Goal: Transaction & Acquisition: Subscribe to service/newsletter

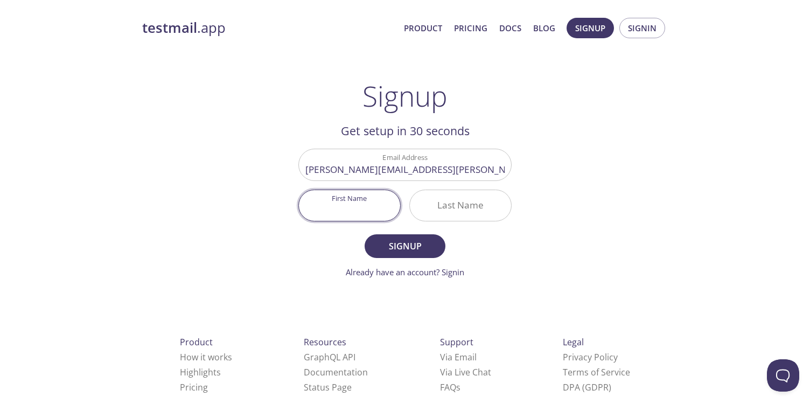
click at [368, 215] on input "First Name" at bounding box center [349, 205] width 101 height 31
type input "[PERSON_NAME]"
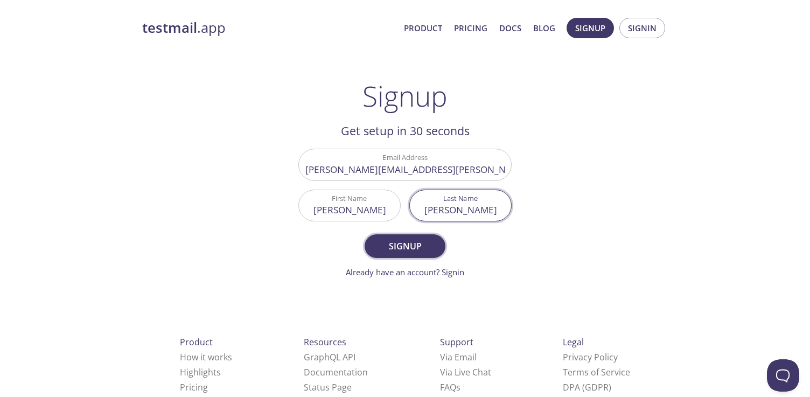
type input "Uppalapati"
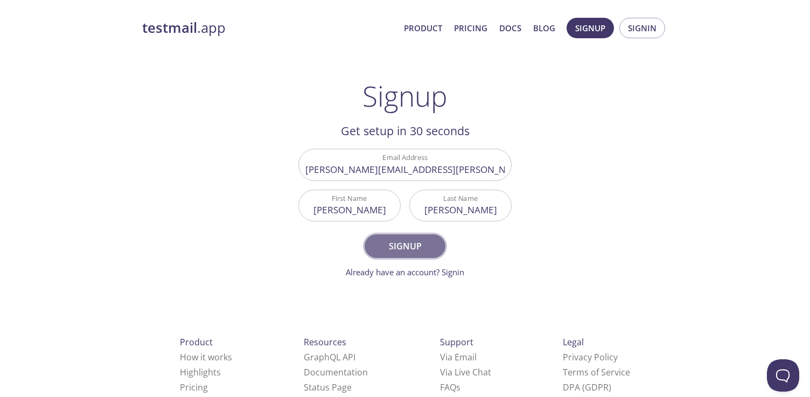
click at [388, 251] on span "Signup" at bounding box center [405, 246] width 57 height 15
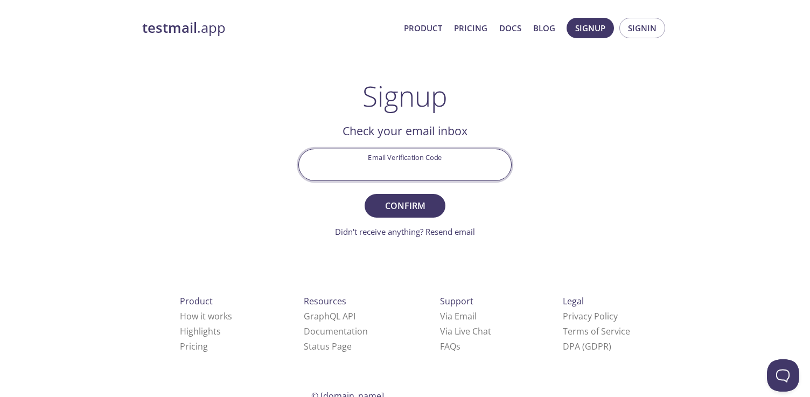
click at [459, 178] on input "Email Verification Code" at bounding box center [405, 164] width 212 height 31
paste input "JQ5YD25"
type input "JQ5YD25"
click at [419, 211] on span "Confirm" at bounding box center [405, 205] width 57 height 15
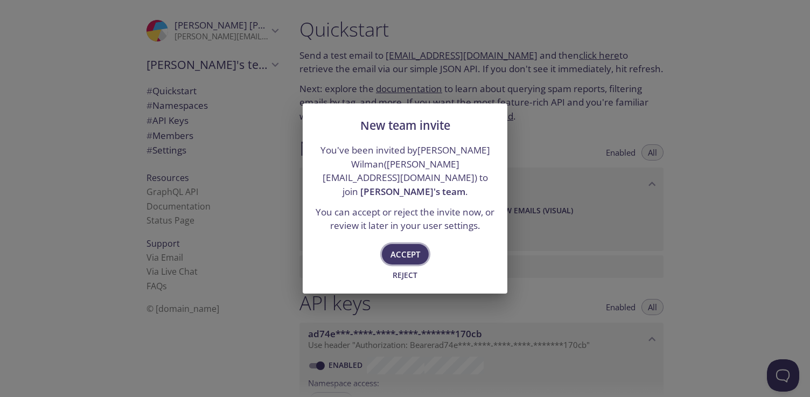
click at [403, 247] on span "Accept" at bounding box center [406, 254] width 30 height 14
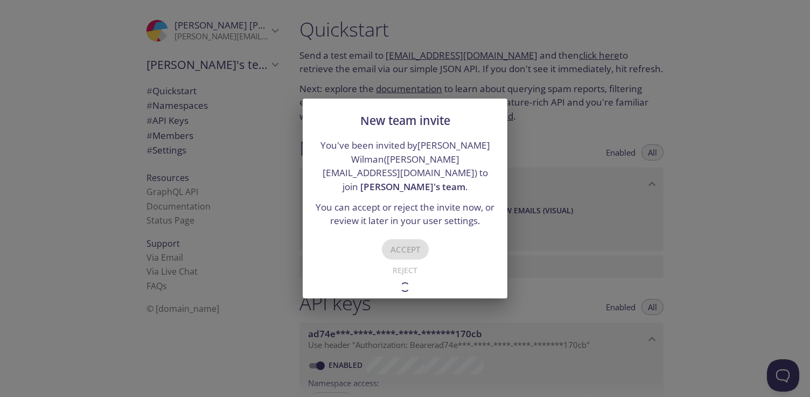
type input "Tim's team"
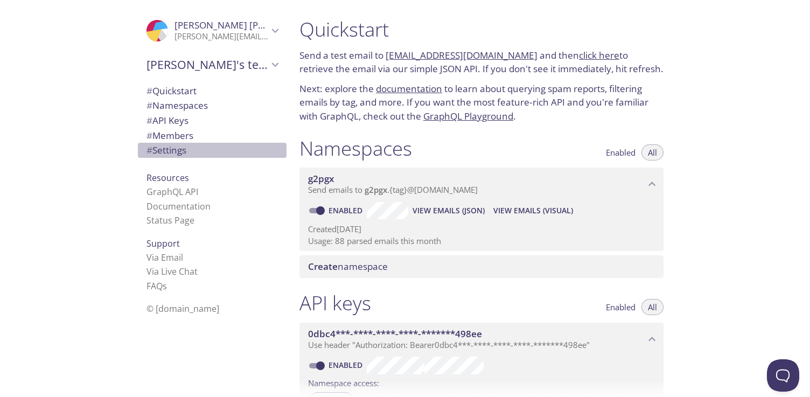
click at [214, 153] on span "# Settings" at bounding box center [212, 150] width 131 height 14
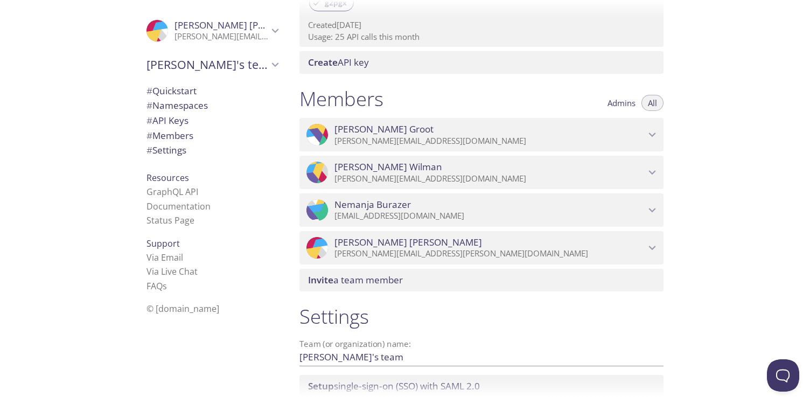
scroll to position [482, 0]
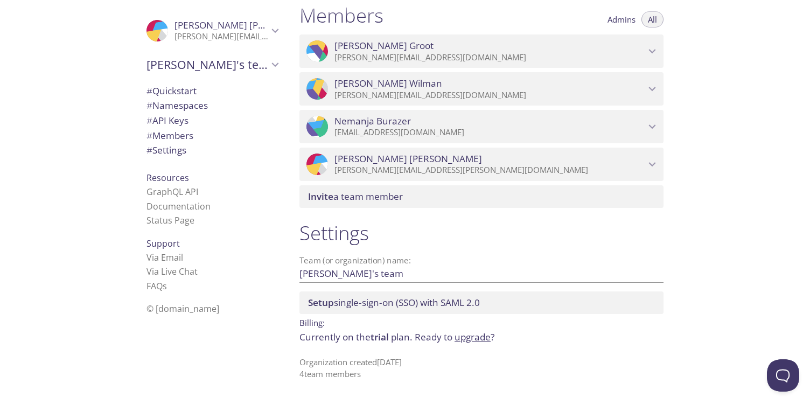
click at [477, 340] on link "upgrade" at bounding box center [473, 337] width 36 height 12
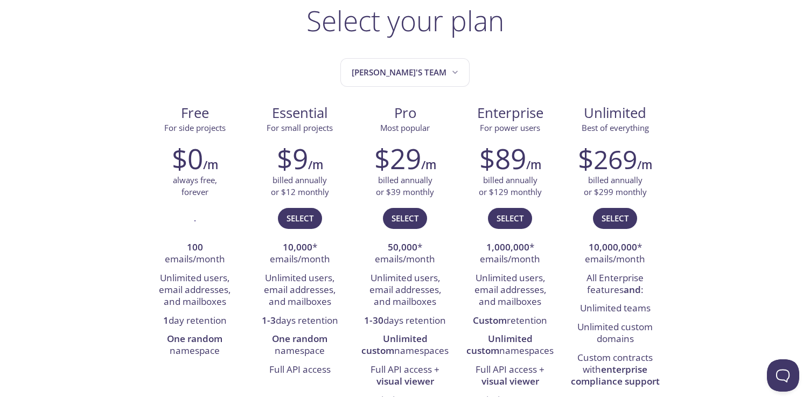
scroll to position [75, 0]
click at [299, 218] on span "Select" at bounding box center [300, 219] width 27 height 14
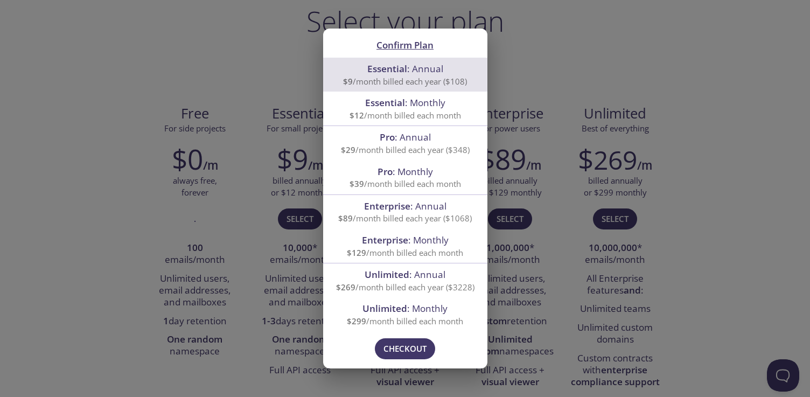
click at [378, 106] on span "Essential" at bounding box center [385, 102] width 40 height 12
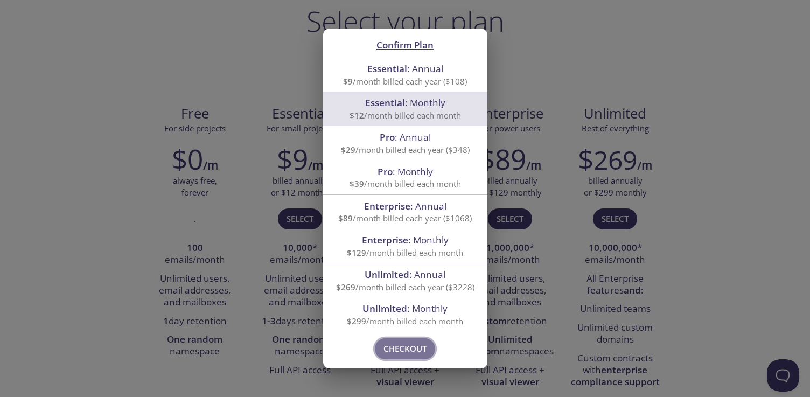
click at [419, 350] on span "Checkout" at bounding box center [405, 348] width 43 height 14
